Goal: Use online tool/utility: Utilize a website feature to perform a specific function

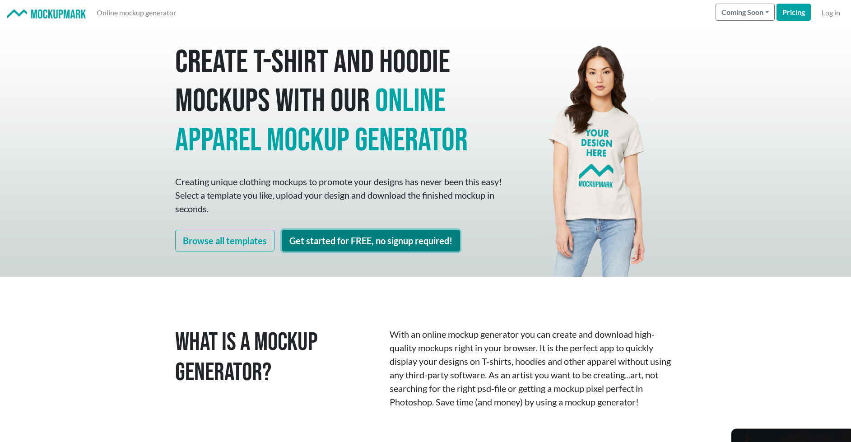
click at [393, 241] on link "Get started for FREE, no signup required!" at bounding box center [371, 241] width 178 height 22
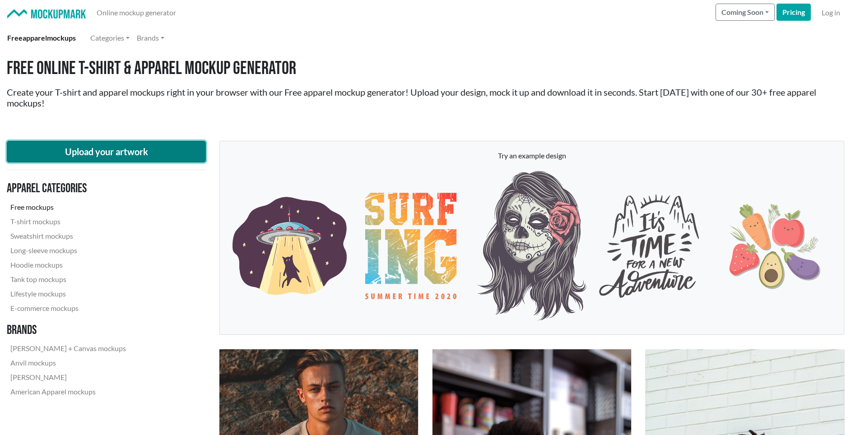
click at [142, 160] on button "Upload your artwork" at bounding box center [106, 152] width 199 height 22
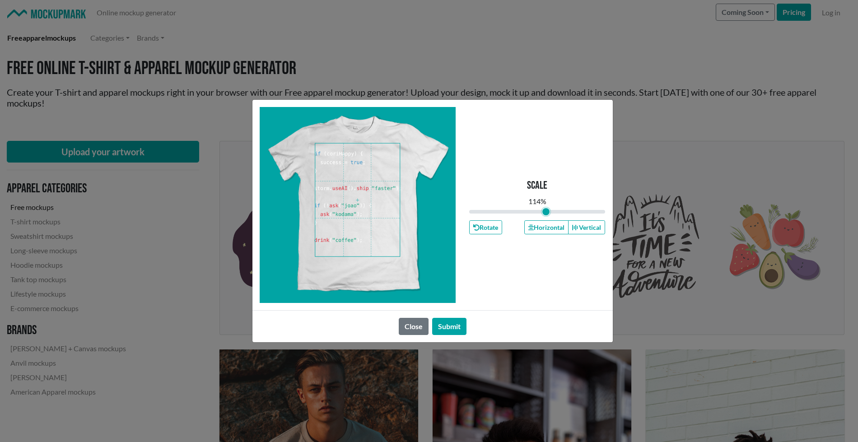
drag, startPoint x: 538, startPoint y: 210, endPoint x: 546, endPoint y: 210, distance: 8.1
type input "1.14"
click at [546, 210] on input "range" at bounding box center [537, 212] width 136 height 10
click at [329, 209] on span at bounding box center [357, 200] width 84 height 113
click at [451, 323] on button "Submit" at bounding box center [449, 326] width 34 height 17
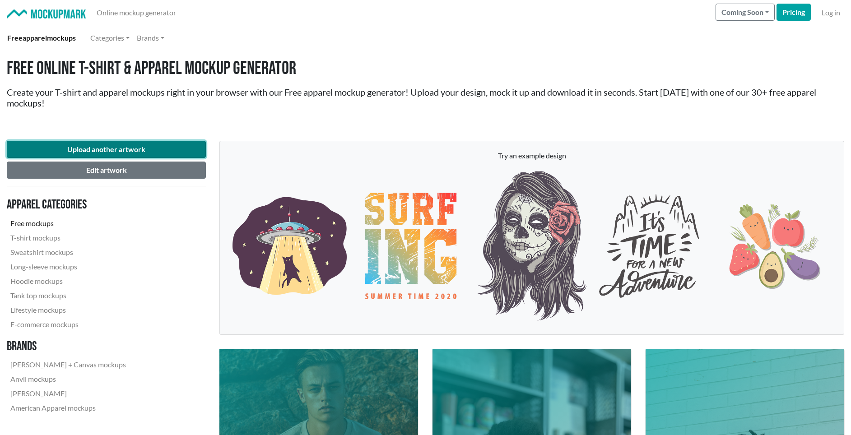
click at [124, 149] on button "Upload another artwork" at bounding box center [106, 149] width 199 height 17
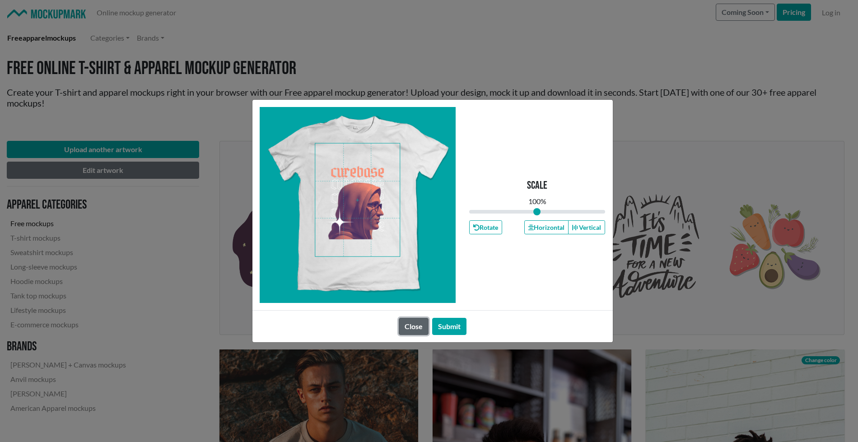
click at [415, 325] on button "Close" at bounding box center [414, 326] width 30 height 17
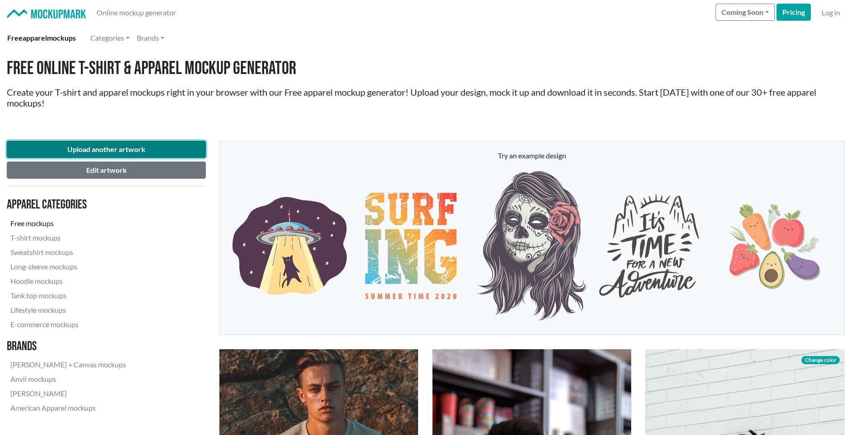
click at [137, 155] on button "Upload another artwork" at bounding box center [106, 149] width 199 height 17
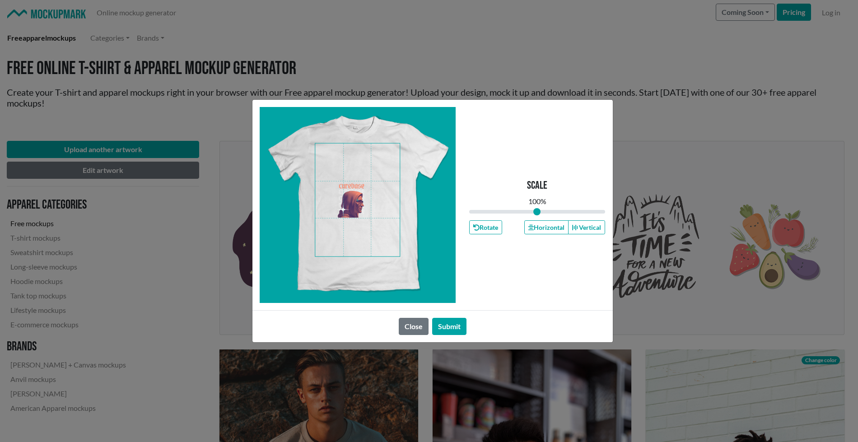
click at [333, 196] on span at bounding box center [357, 200] width 84 height 113
drag, startPoint x: 538, startPoint y: 210, endPoint x: 665, endPoint y: 213, distance: 126.9
type input "2"
click at [606, 213] on input "range" at bounding box center [537, 212] width 136 height 10
click at [368, 188] on span at bounding box center [357, 200] width 84 height 113
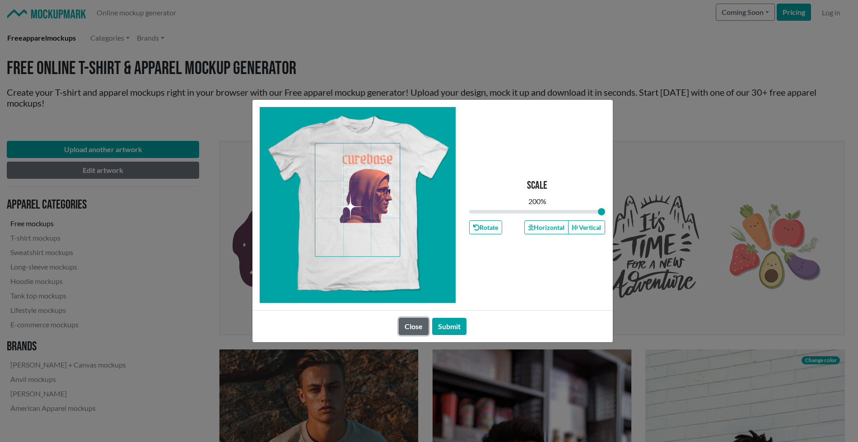
click at [420, 323] on button "Close" at bounding box center [414, 326] width 30 height 17
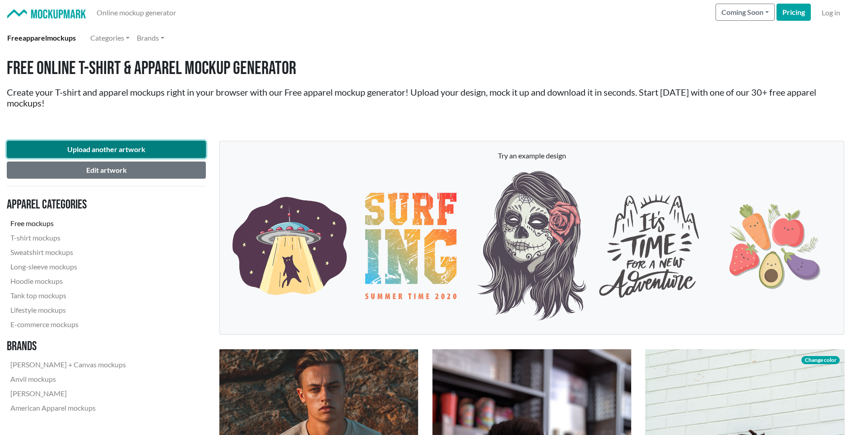
click at [131, 150] on button "Upload another artwork" at bounding box center [106, 149] width 199 height 17
click at [140, 154] on button "Upload another artwork" at bounding box center [106, 149] width 199 height 17
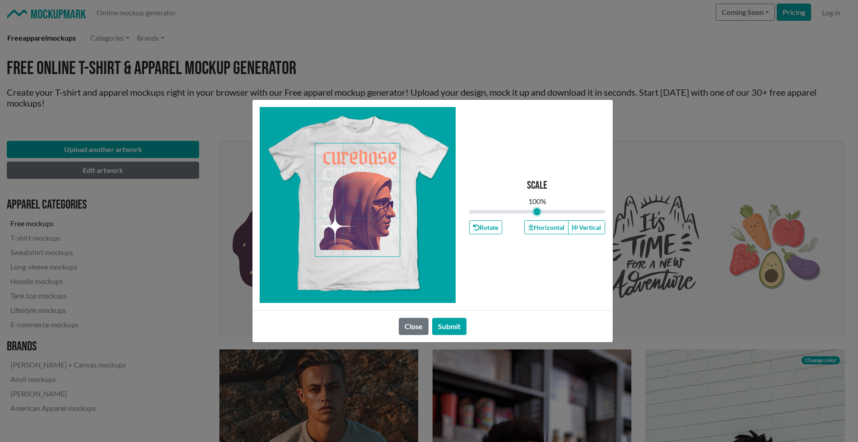
click at [534, 214] on input "range" at bounding box center [537, 212] width 136 height 10
drag, startPoint x: 535, startPoint y: 213, endPoint x: 542, endPoint y: 213, distance: 6.8
type input "1.07"
click at [542, 213] on input "range" at bounding box center [537, 212] width 136 height 10
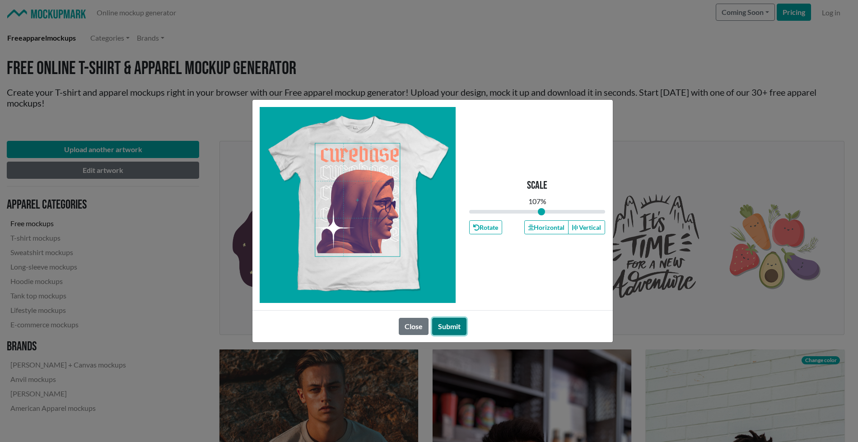
click at [452, 330] on button "Submit" at bounding box center [449, 326] width 34 height 17
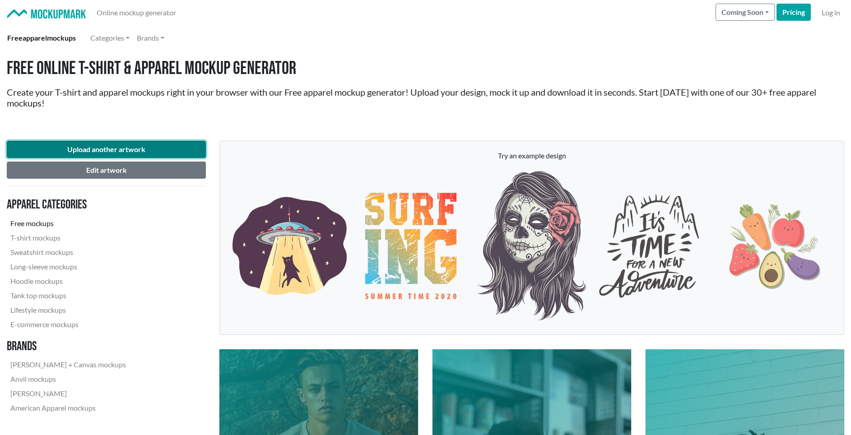
click at [170, 147] on button "Upload another artwork" at bounding box center [106, 149] width 199 height 17
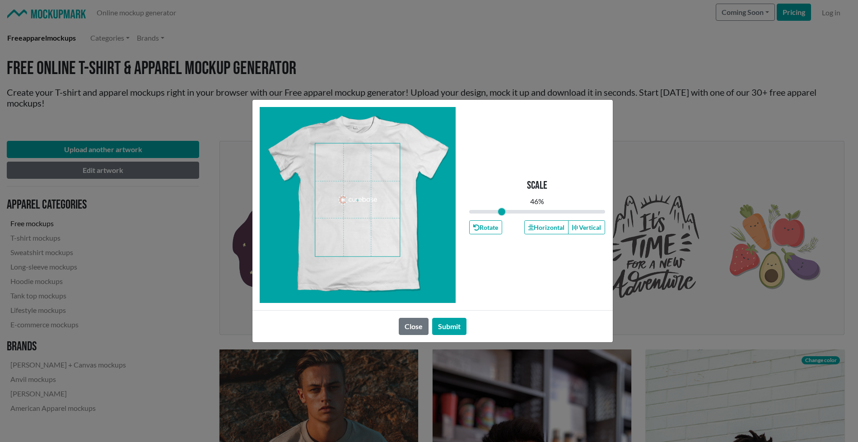
drag, startPoint x: 536, startPoint y: 213, endPoint x: 502, endPoint y: 213, distance: 33.9
click at [502, 213] on input "range" at bounding box center [537, 212] width 136 height 10
click at [387, 168] on span at bounding box center [357, 200] width 84 height 113
drag, startPoint x: 500, startPoint y: 209, endPoint x: 494, endPoint y: 208, distance: 5.9
click at [494, 208] on input "range" at bounding box center [537, 212] width 136 height 10
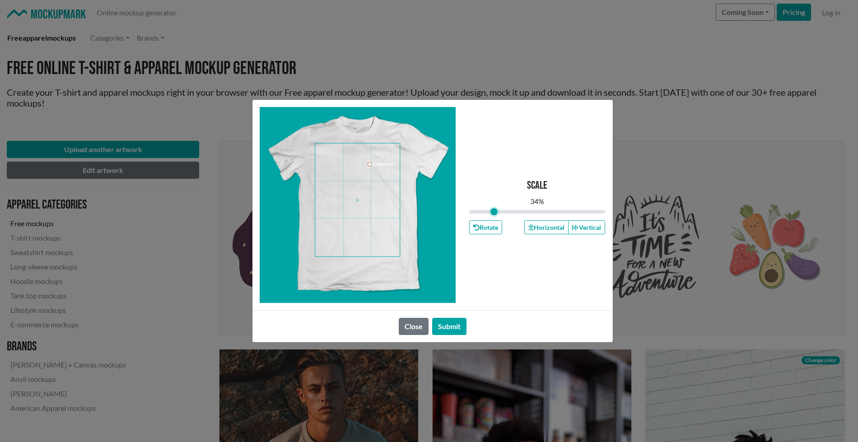
click at [384, 164] on span at bounding box center [357, 200] width 84 height 113
type input "0.37"
click at [496, 209] on input "range" at bounding box center [537, 212] width 136 height 10
click at [455, 330] on button "Submit" at bounding box center [449, 326] width 34 height 17
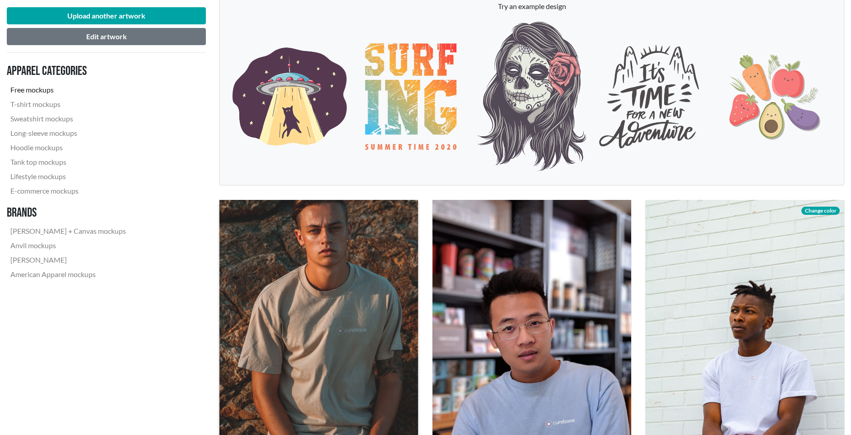
scroll to position [162, 0]
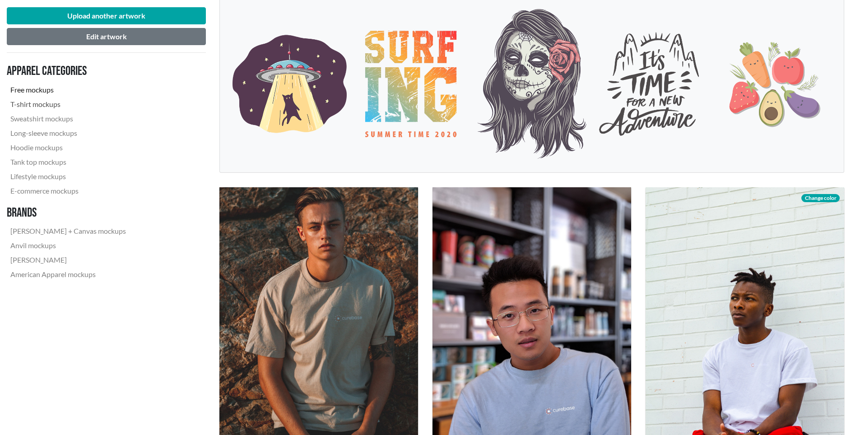
click at [54, 108] on link "T-shirt mockups" at bounding box center [68, 104] width 123 height 14
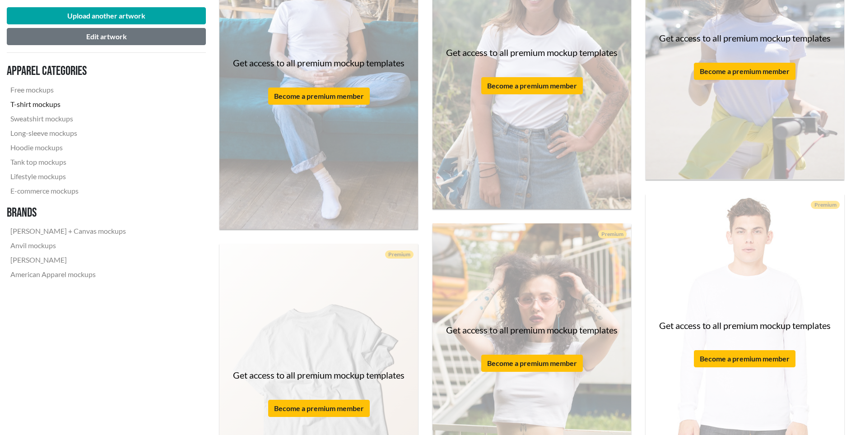
scroll to position [589, 0]
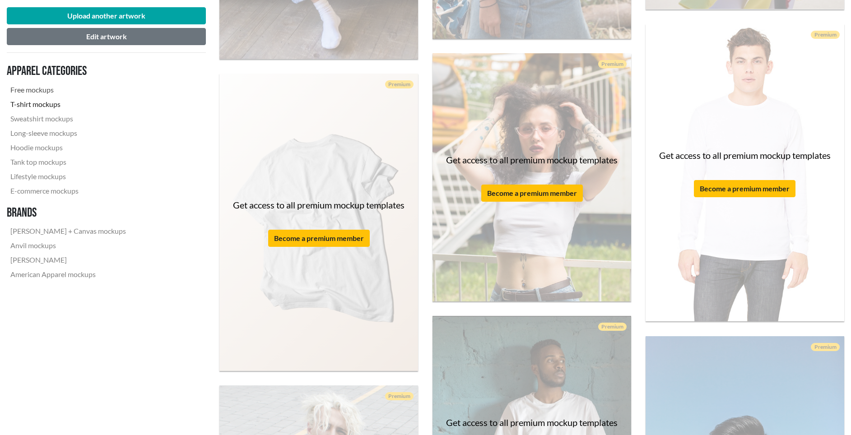
click at [25, 90] on link "Free mockups" at bounding box center [68, 90] width 123 height 14
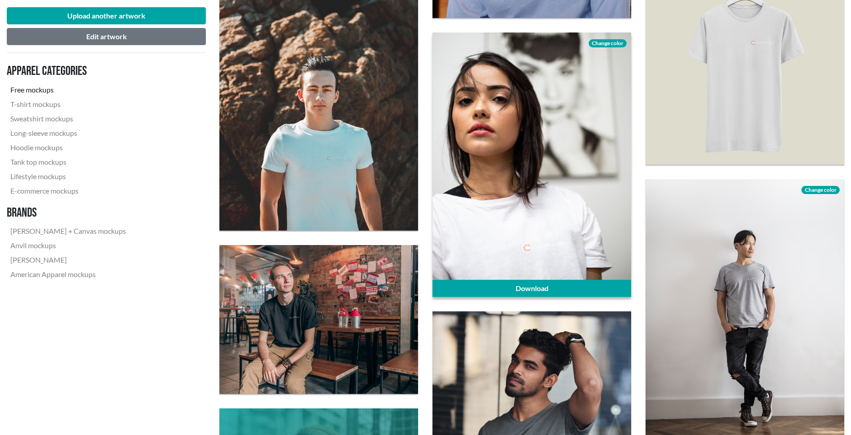
scroll to position [1234, 0]
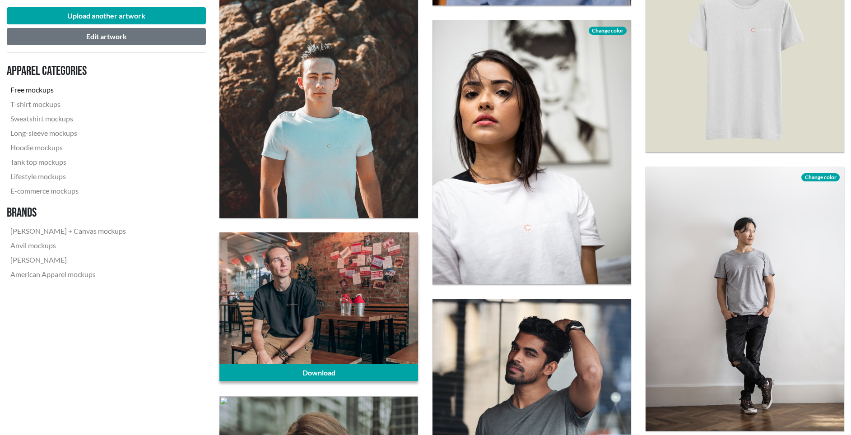
click at [334, 305] on div at bounding box center [319, 307] width 199 height 149
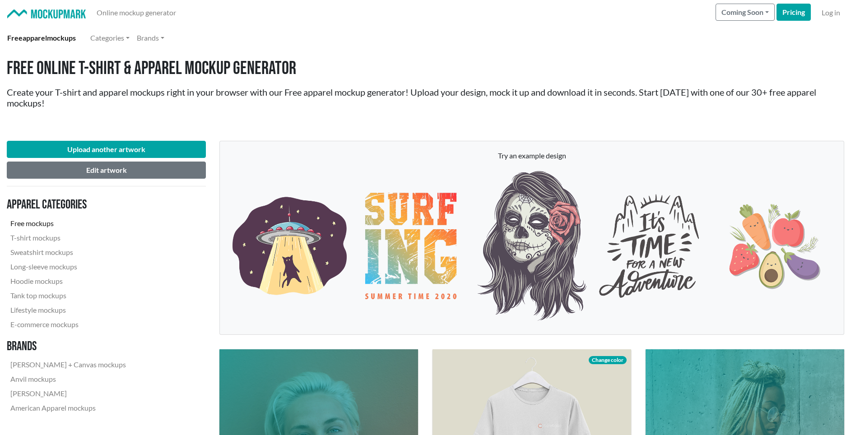
click at [55, 223] on link "Free mockups" at bounding box center [68, 223] width 123 height 14
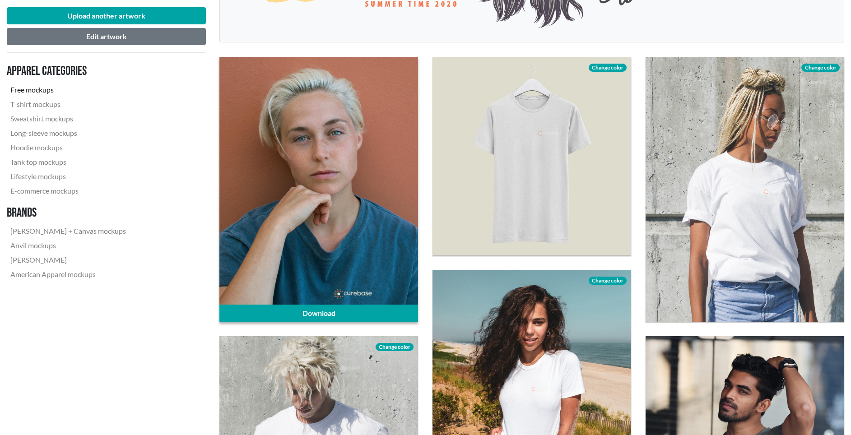
scroll to position [329, 0]
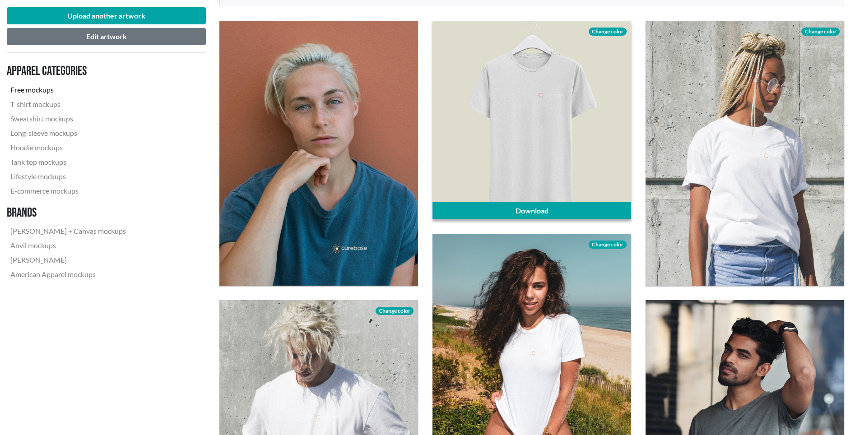
click at [565, 167] on div at bounding box center [532, 120] width 199 height 199
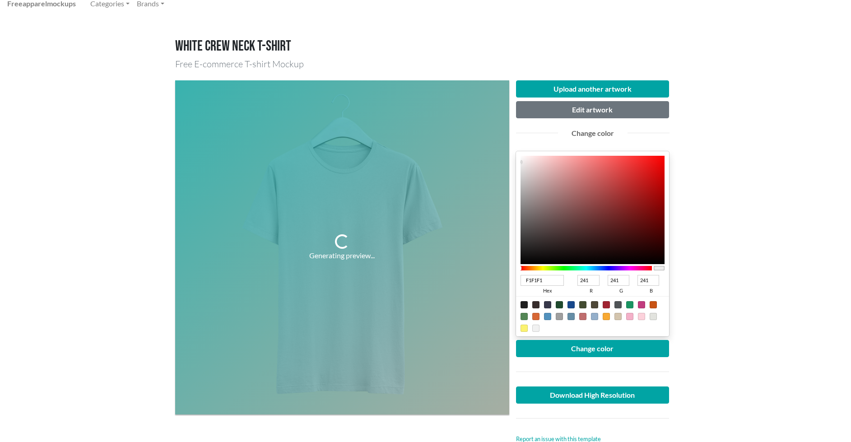
scroll to position [80, 0]
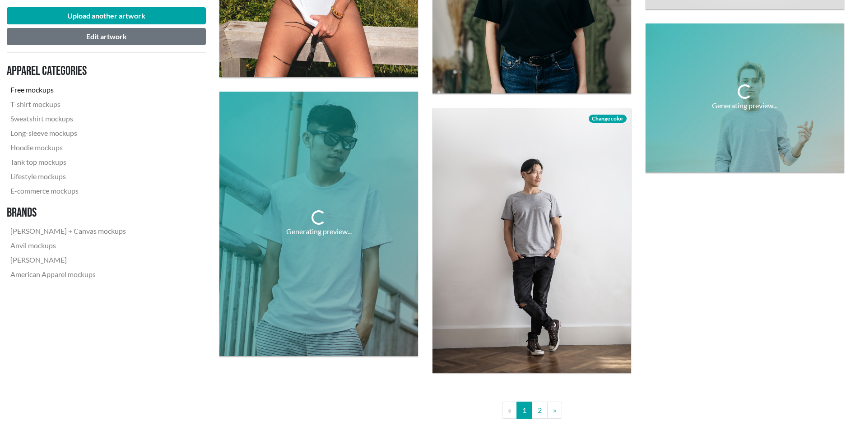
scroll to position [2115, 0]
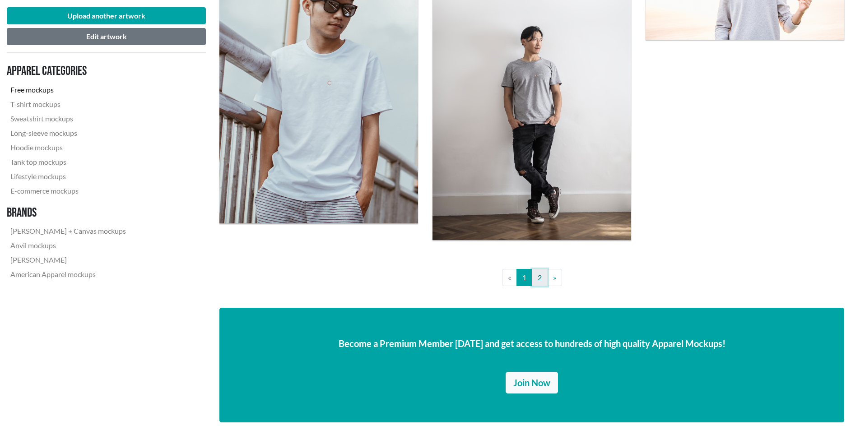
click at [541, 281] on link "2" at bounding box center [540, 277] width 16 height 17
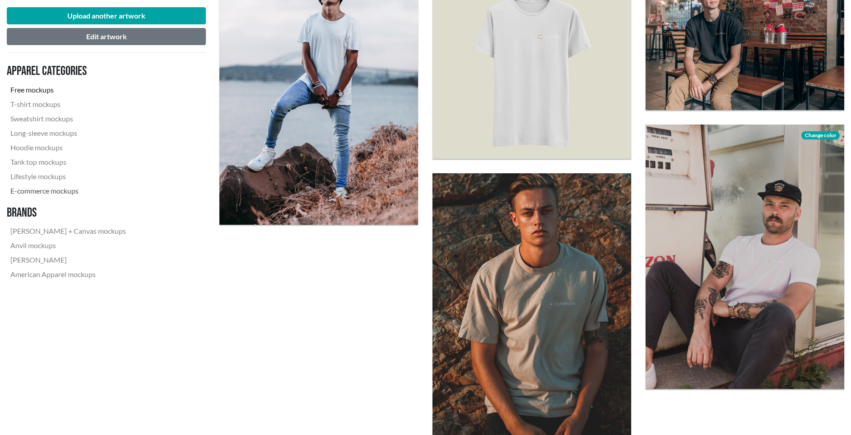
scroll to position [980, 0]
